Goal: Information Seeking & Learning: Learn about a topic

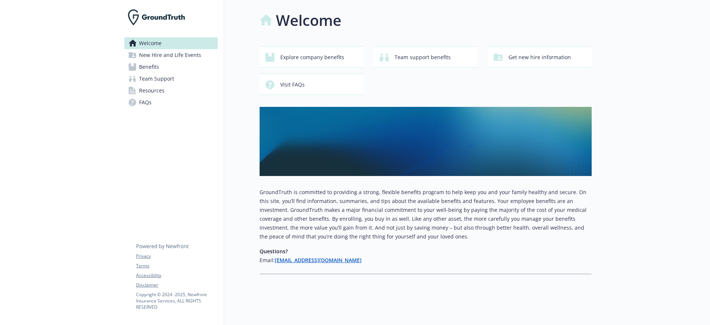
click at [165, 63] on link "Benefits" at bounding box center [171, 67] width 94 height 12
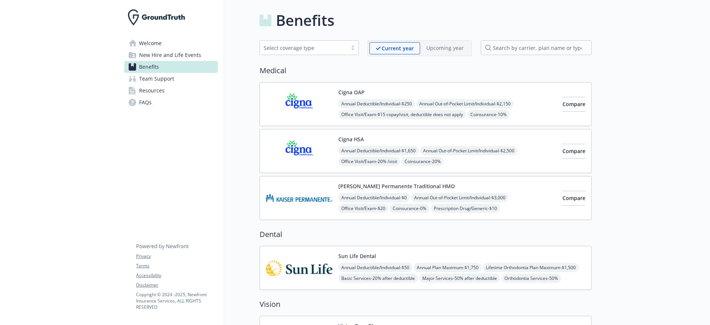
click at [305, 103] on img at bounding box center [299, 103] width 67 height 31
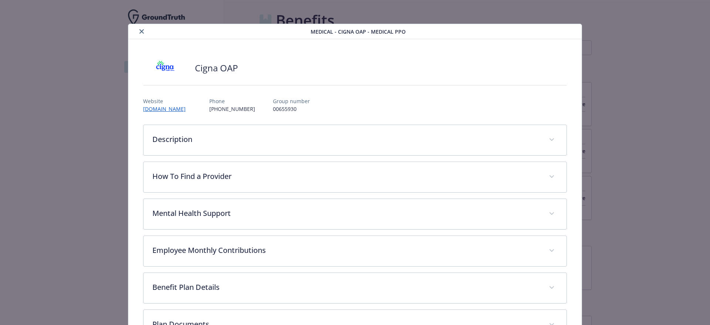
scroll to position [22, 0]
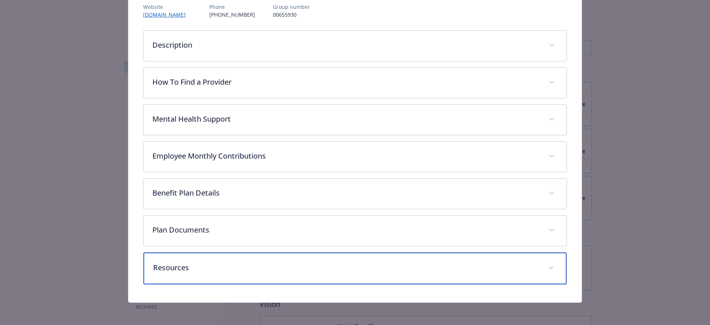
click at [156, 268] on p "Resources" at bounding box center [346, 267] width 387 height 11
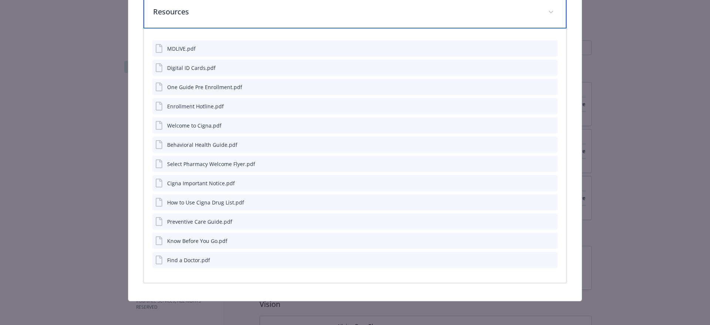
scroll to position [304, 0]
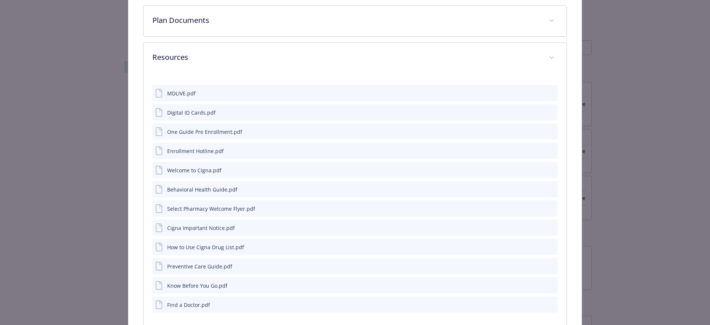
click at [548, 170] on icon "preview file" at bounding box center [551, 169] width 7 height 5
click at [548, 151] on icon "preview file" at bounding box center [551, 150] width 7 height 5
click at [548, 111] on icon "preview file" at bounding box center [551, 112] width 7 height 5
